Goal: Information Seeking & Learning: Find specific fact

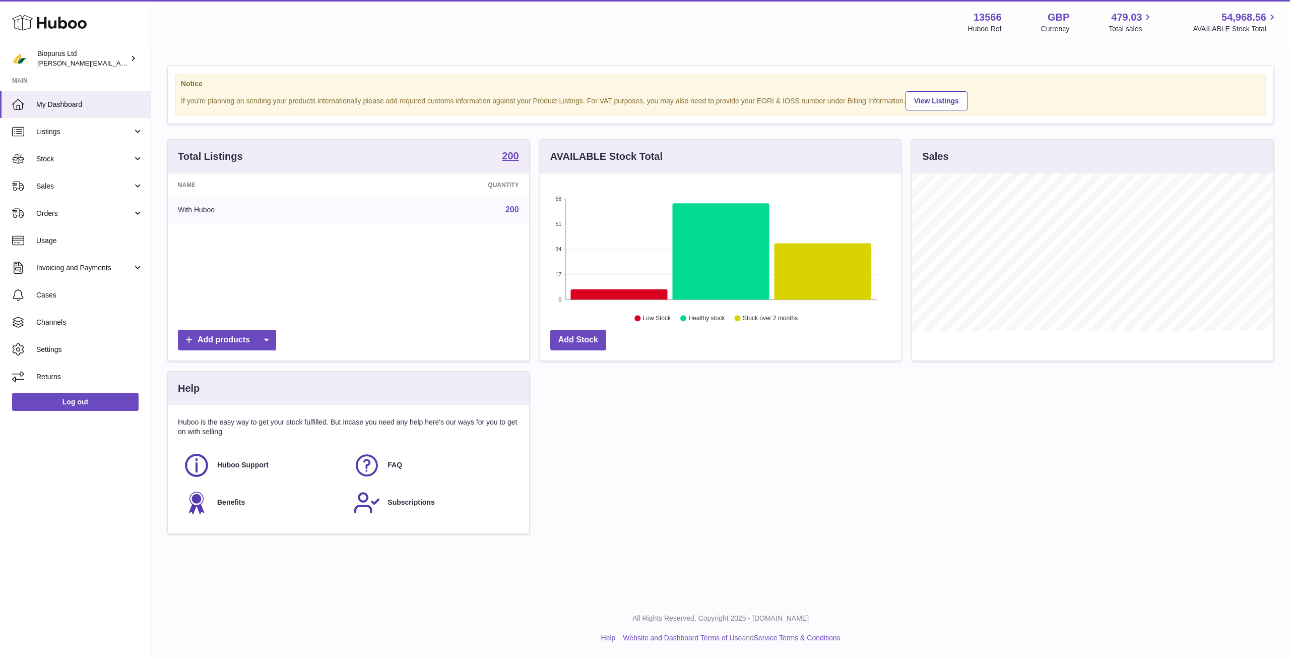
scroll to position [157, 361]
click at [81, 165] on link "Stock" at bounding box center [75, 158] width 151 height 27
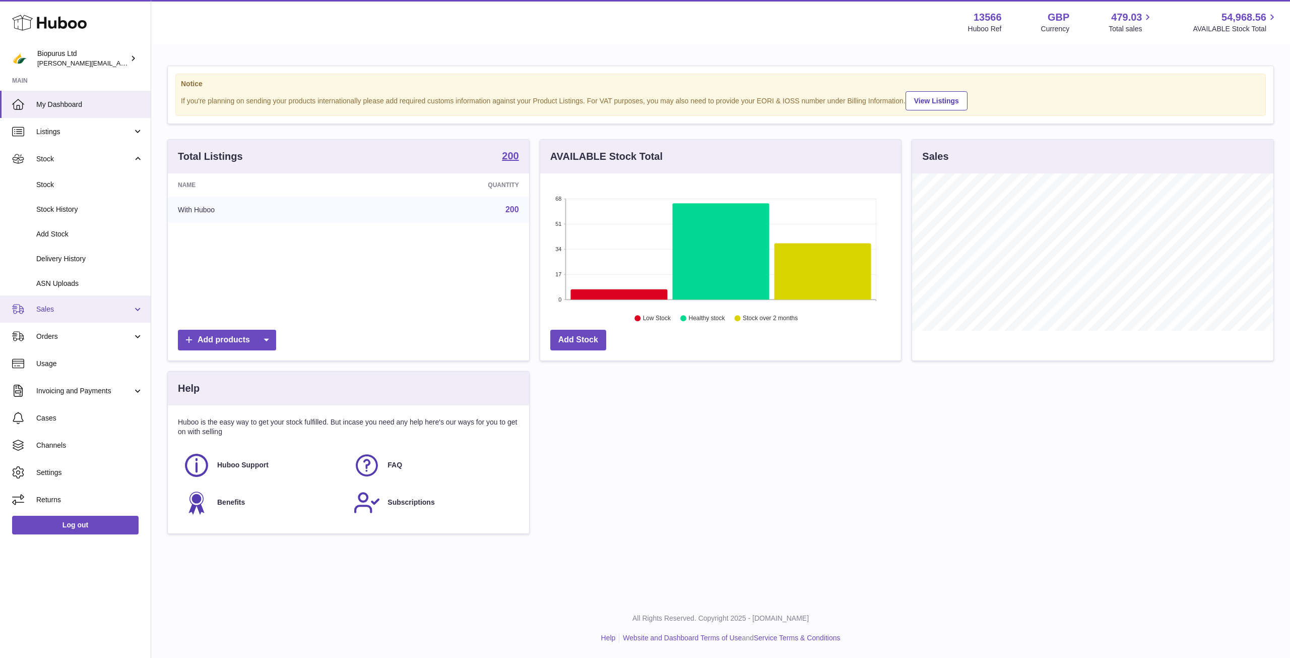
click at [50, 316] on link "Sales" at bounding box center [75, 308] width 151 height 27
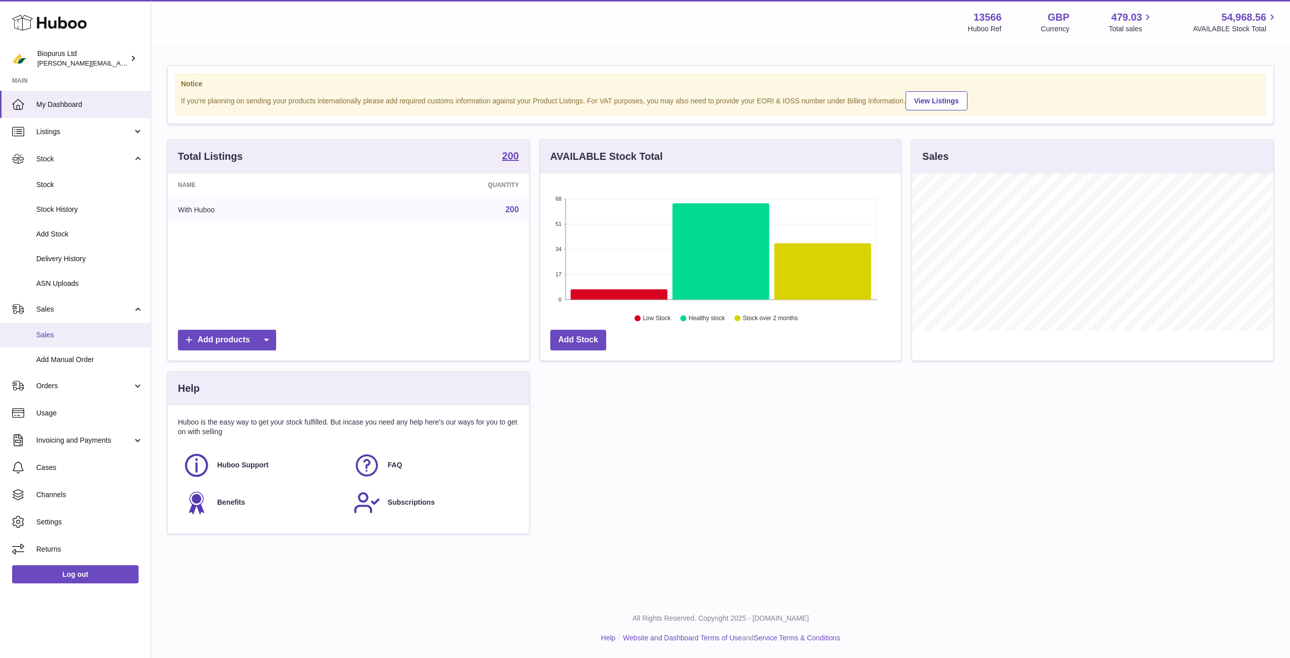
click at [49, 333] on span "Sales" at bounding box center [89, 335] width 107 height 10
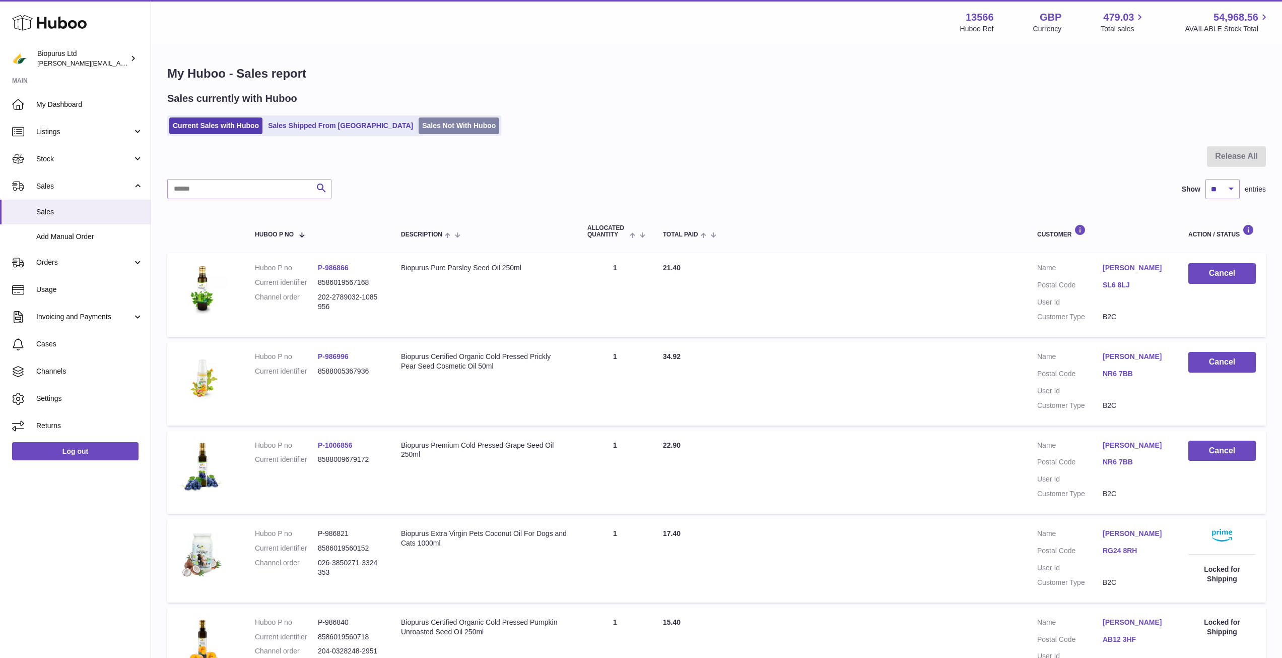
click at [419, 132] on link "Sales Not With Huboo" at bounding box center [459, 125] width 81 height 17
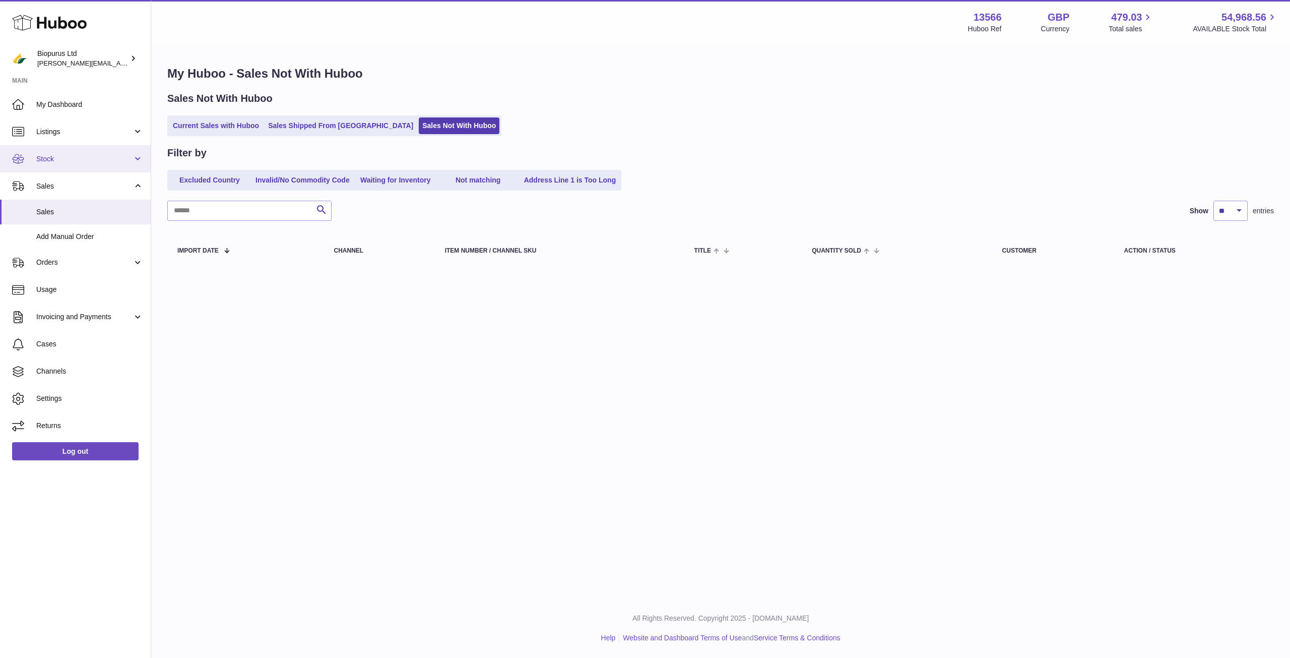
click at [74, 150] on link "Stock" at bounding box center [75, 158] width 151 height 27
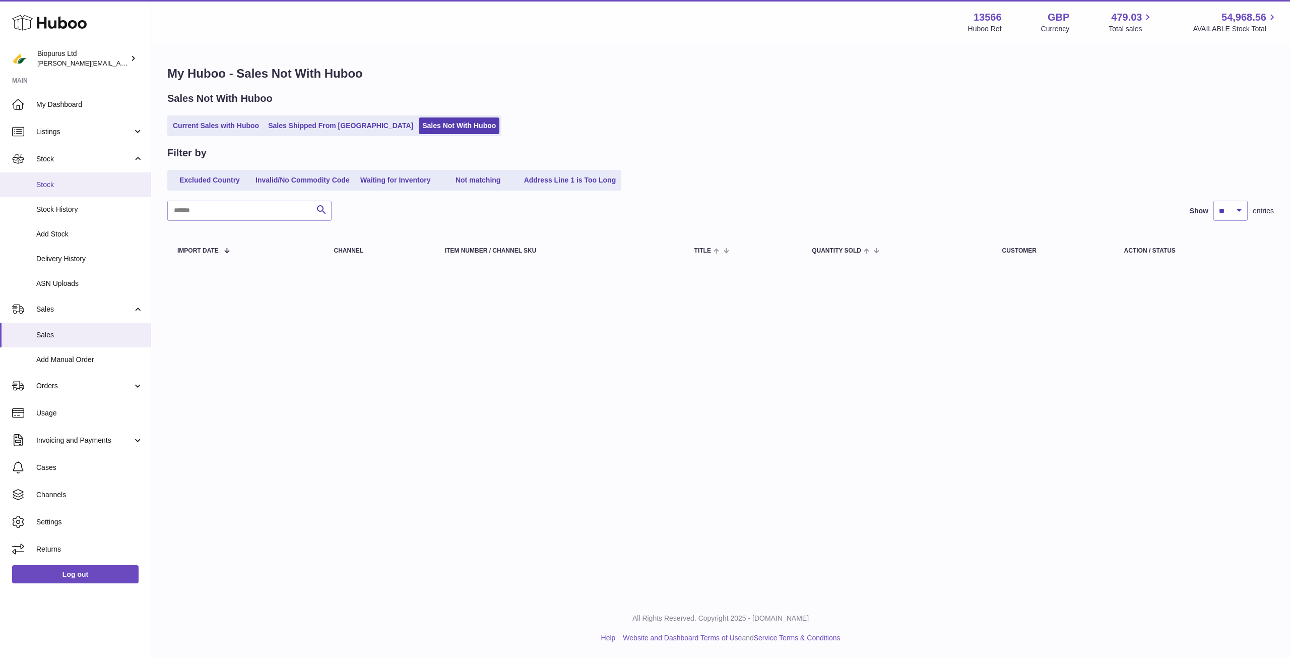
click at [82, 184] on span "Stock" at bounding box center [89, 185] width 107 height 10
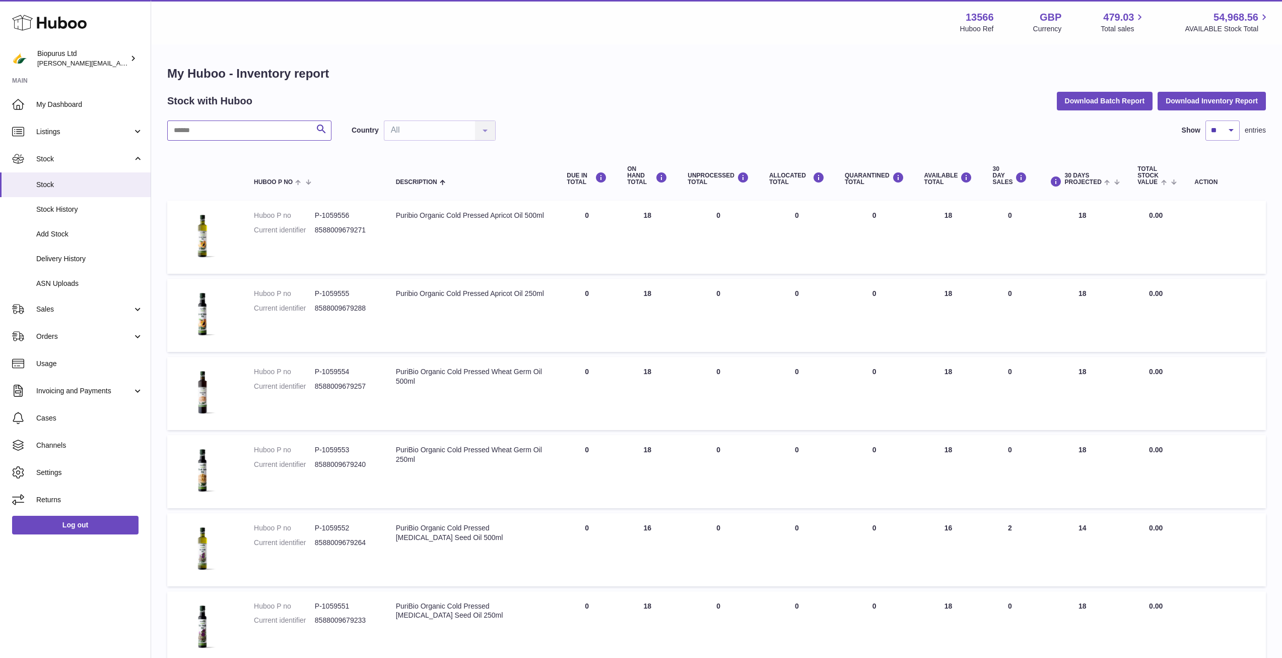
click at [244, 136] on input "text" at bounding box center [249, 130] width 164 height 20
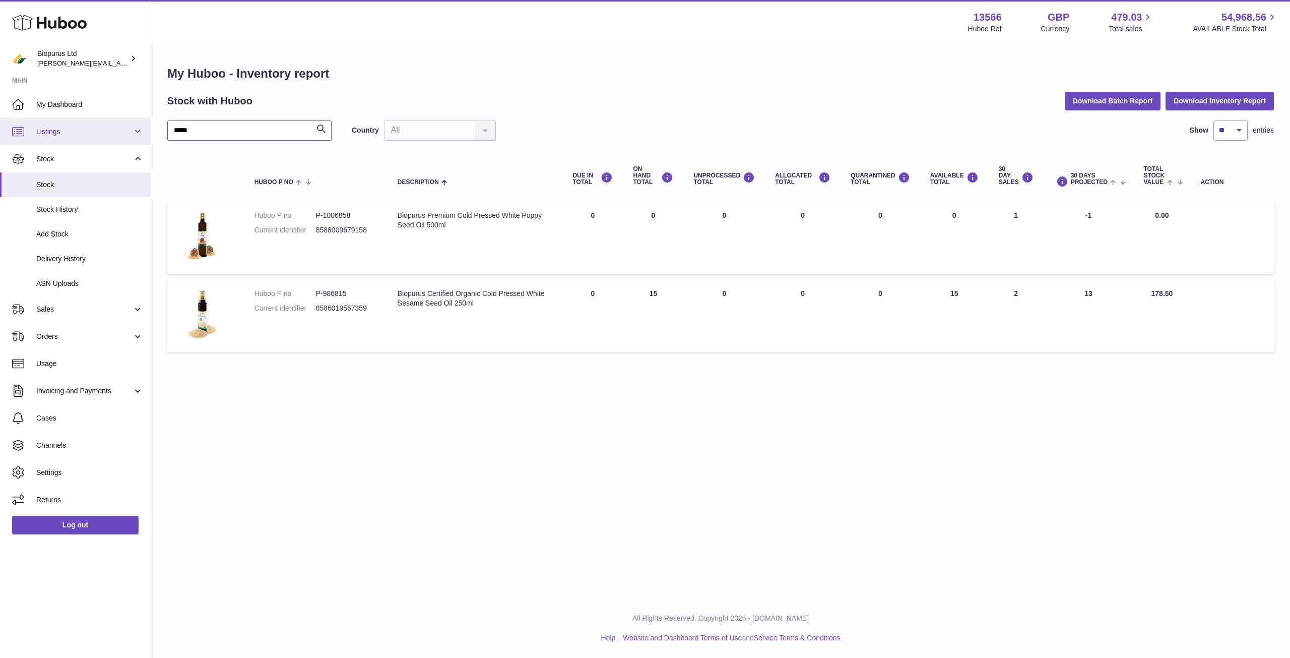
drag, startPoint x: 248, startPoint y: 124, endPoint x: 21, endPoint y: 142, distance: 227.9
click at [21, 142] on div "Huboo Biopurus Ltd [PERSON_NAME][EMAIL_ADDRESS][DOMAIN_NAME] Main My Dashboard …" at bounding box center [645, 329] width 1290 height 658
drag, startPoint x: 218, startPoint y: 129, endPoint x: 145, endPoint y: 137, distance: 73.0
click at [149, 144] on div "Huboo Biopurus Ltd [PERSON_NAME][EMAIL_ADDRESS][DOMAIN_NAME] Main My Dashboard …" at bounding box center [645, 329] width 1290 height 658
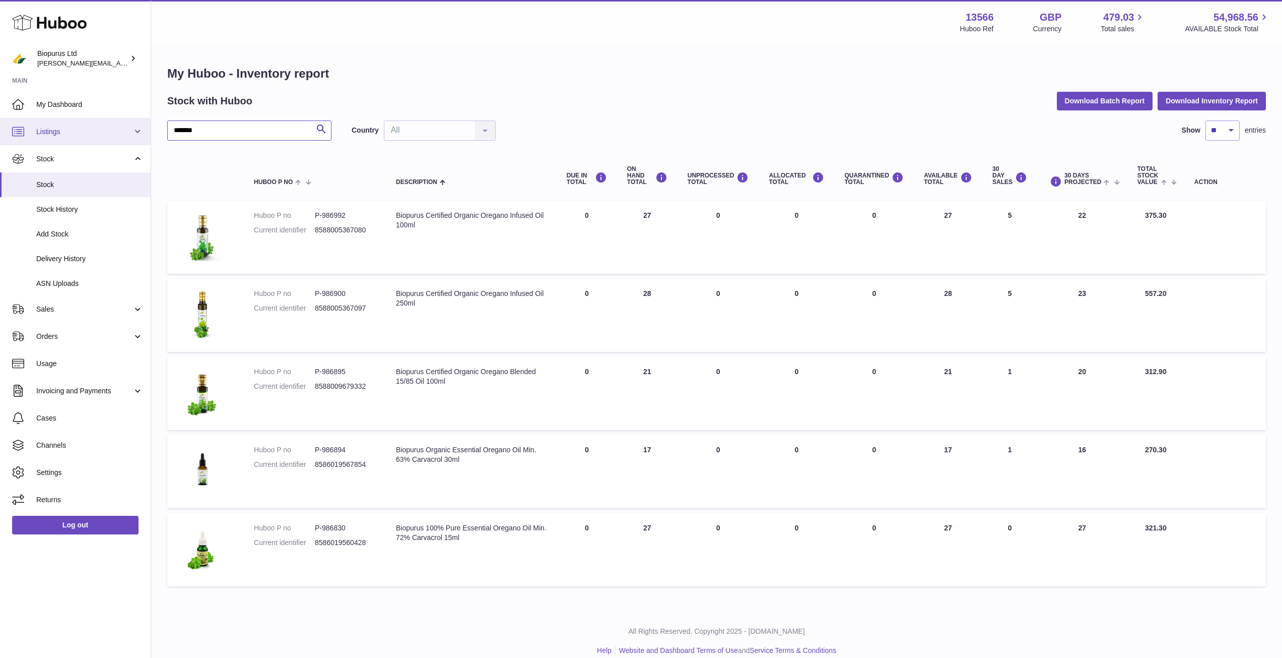
drag, startPoint x: 187, startPoint y: 131, endPoint x: 145, endPoint y: 128, distance: 42.4
click at [145, 128] on div "Huboo Biopurus Ltd [PERSON_NAME][EMAIL_ADDRESS][DOMAIN_NAME] Main My Dashboard …" at bounding box center [641, 335] width 1282 height 670
type input "*********"
